Goal: Information Seeking & Learning: Find specific fact

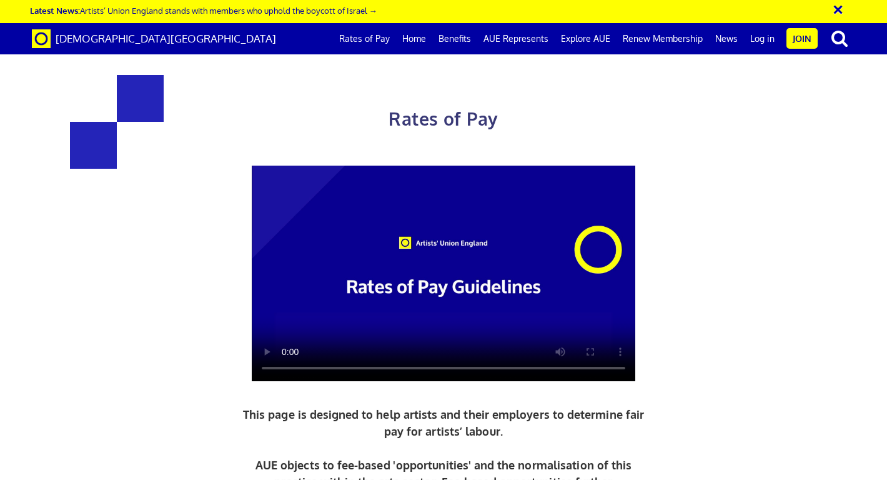
scroll to position [1397, 0]
drag, startPoint x: 605, startPoint y: 271, endPoint x: 587, endPoint y: 274, distance: 17.8
copy span "352"
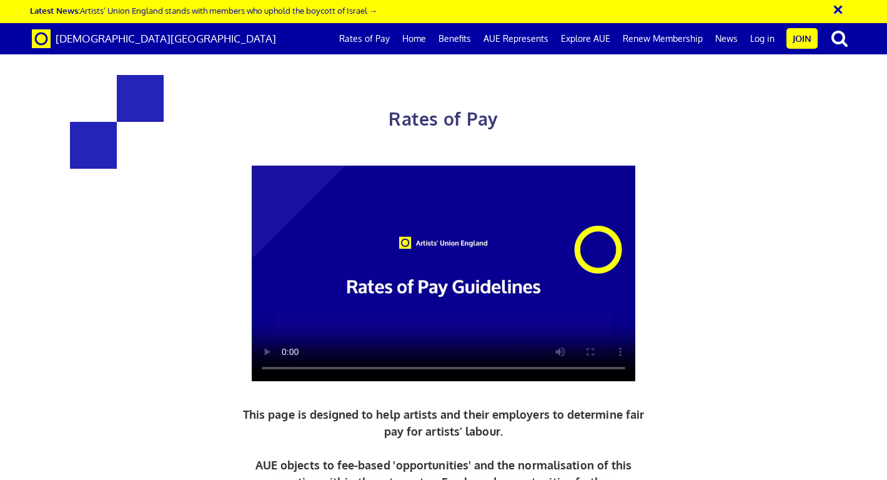
drag, startPoint x: 618, startPoint y: 360, endPoint x: 590, endPoint y: 360, distance: 28.1
copy span "313.29"
drag, startPoint x: 575, startPoint y: 372, endPoint x: 511, endPoint y: 375, distance: 64.4
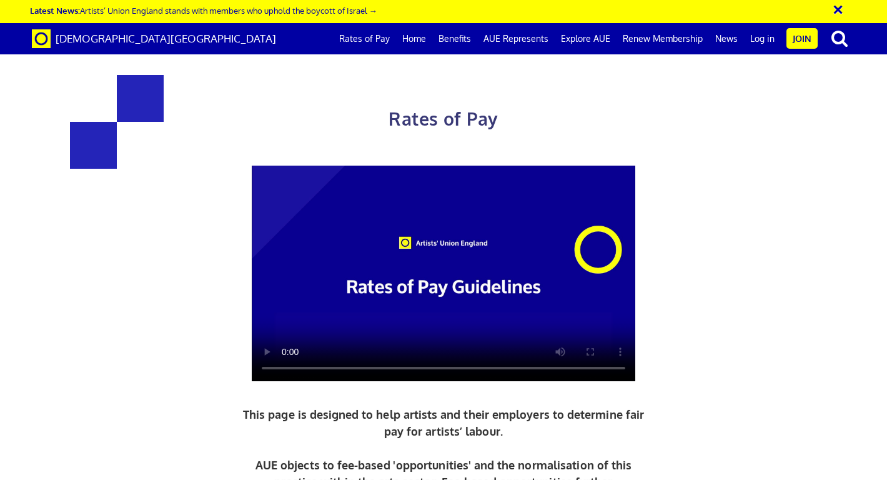
copy h3 "387.21"
drag, startPoint x: 250, startPoint y: 299, endPoint x: 217, endPoint y: 300, distance: 33.1
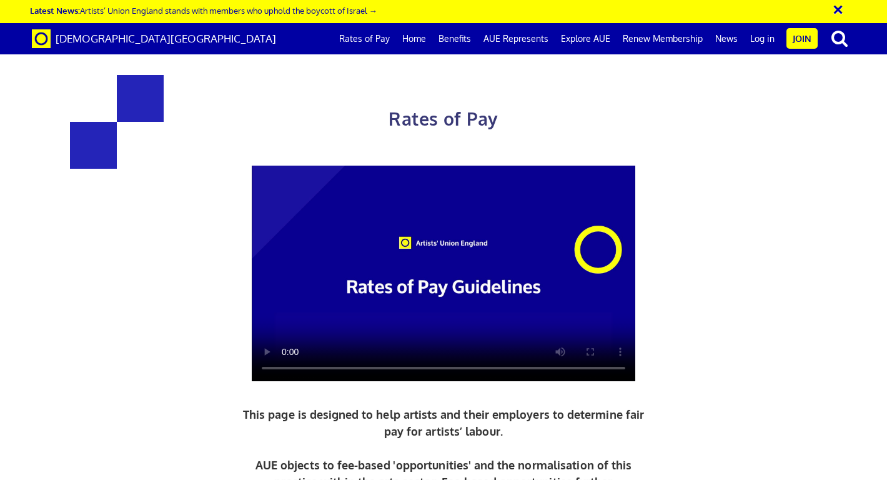
copy h3 "352"
